Goal: Navigation & Orientation: Go to known website

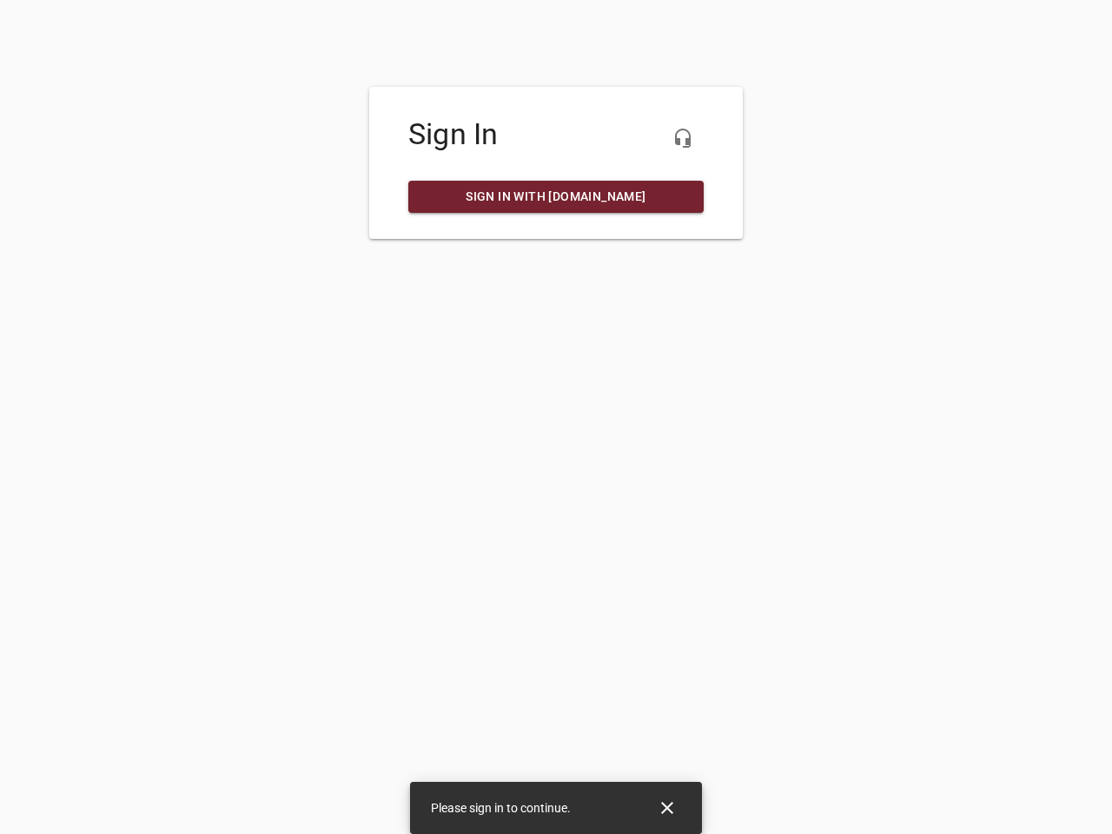
click at [683, 138] on icon "button" at bounding box center [683, 138] width 21 height 21
click at [667, 808] on icon "Close" at bounding box center [667, 808] width 12 height 12
